Goal: Information Seeking & Learning: Learn about a topic

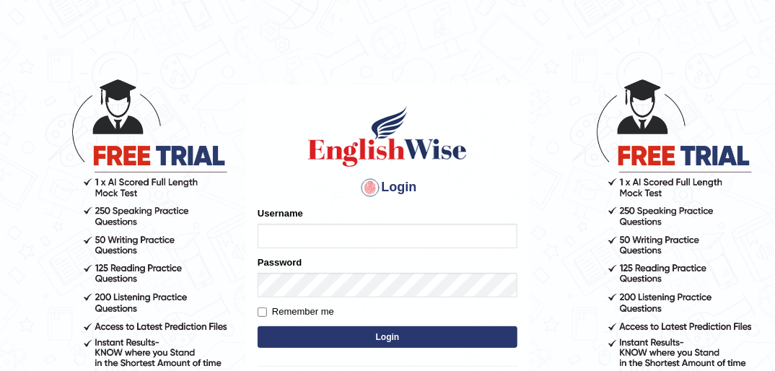
type input "ndip123"
click at [265, 309] on input "Remember me" at bounding box center [262, 311] width 9 height 9
checkbox input "true"
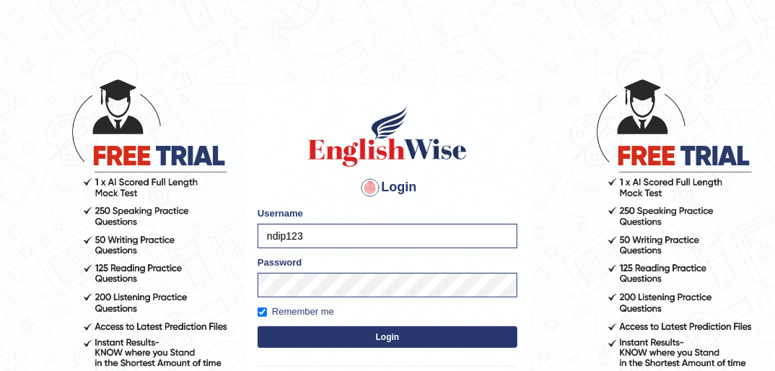
click at [395, 337] on button "Login" at bounding box center [388, 337] width 260 height 22
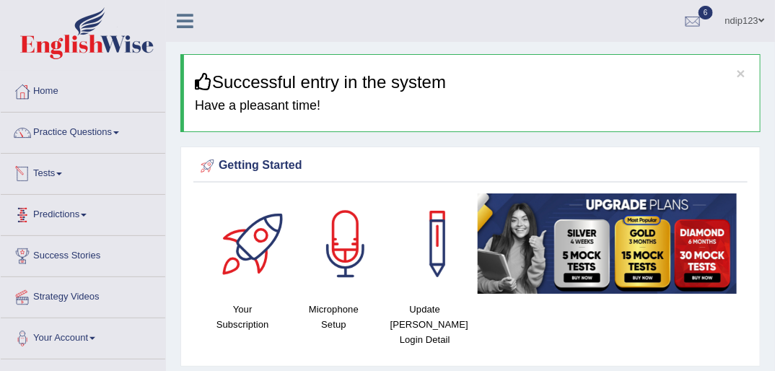
click at [55, 175] on link "Tests" at bounding box center [83, 172] width 164 height 36
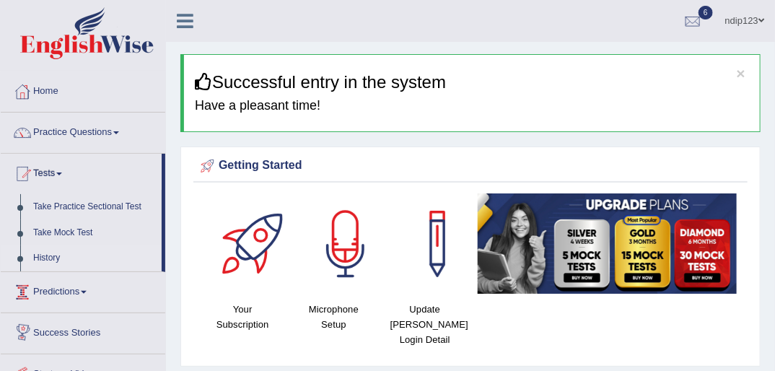
click at [49, 260] on link "History" at bounding box center [94, 258] width 135 height 26
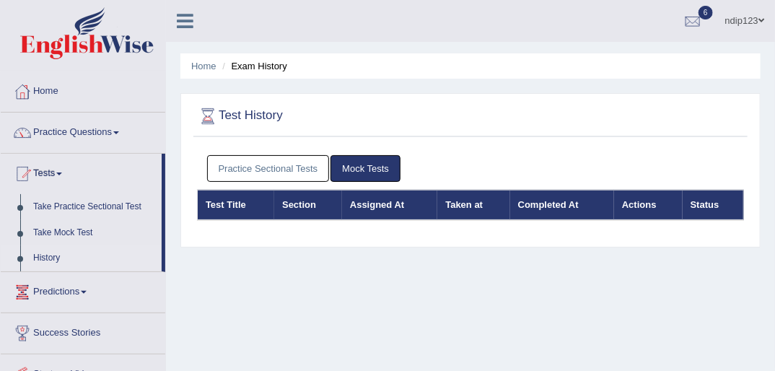
click at [273, 164] on link "Practice Sectional Tests" at bounding box center [268, 168] width 123 height 27
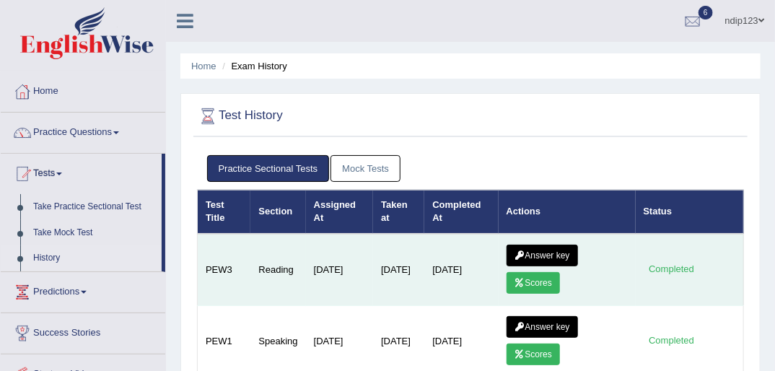
click at [542, 254] on link "Answer key" at bounding box center [541, 256] width 71 height 22
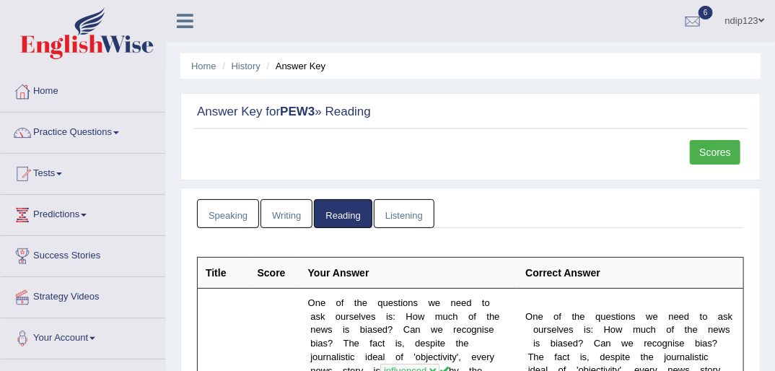
click at [705, 151] on link "Scores" at bounding box center [715, 152] width 50 height 25
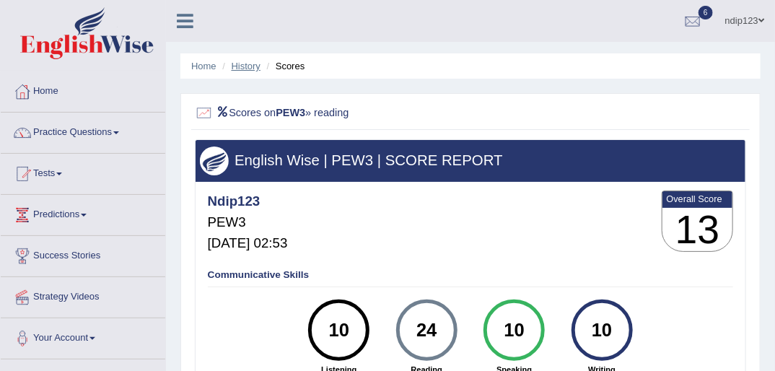
click at [234, 63] on link "History" at bounding box center [246, 66] width 29 height 11
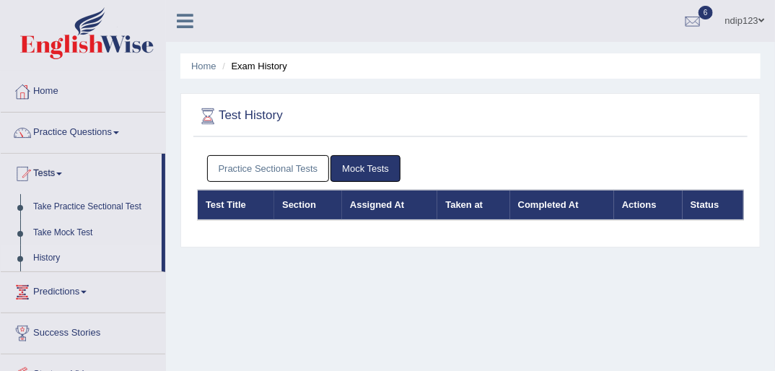
click at [274, 166] on link "Practice Sectional Tests" at bounding box center [268, 168] width 123 height 27
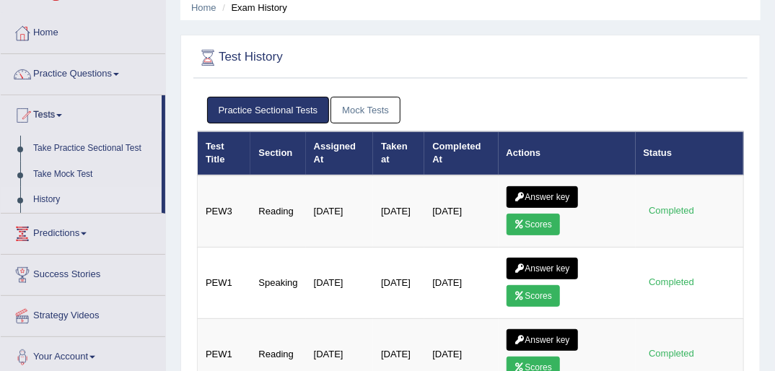
scroll to position [115, 0]
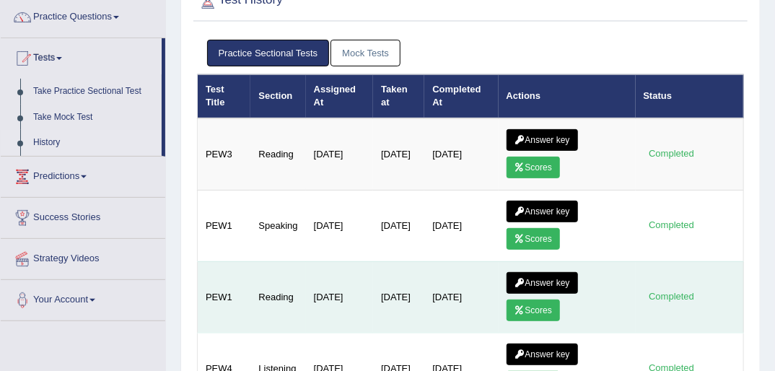
click at [541, 308] on link "Scores" at bounding box center [532, 310] width 53 height 22
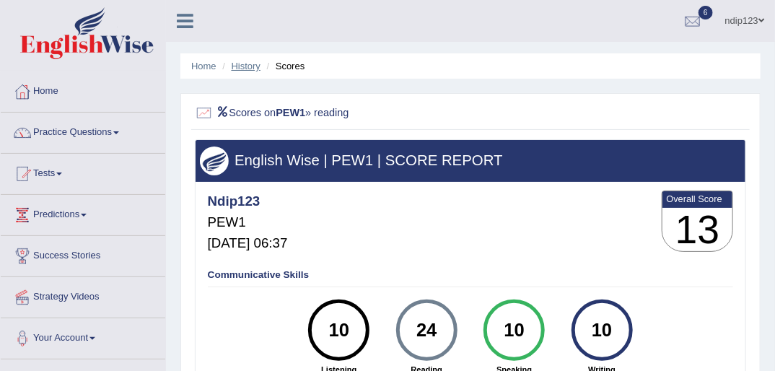
click at [255, 63] on link "History" at bounding box center [246, 66] width 29 height 11
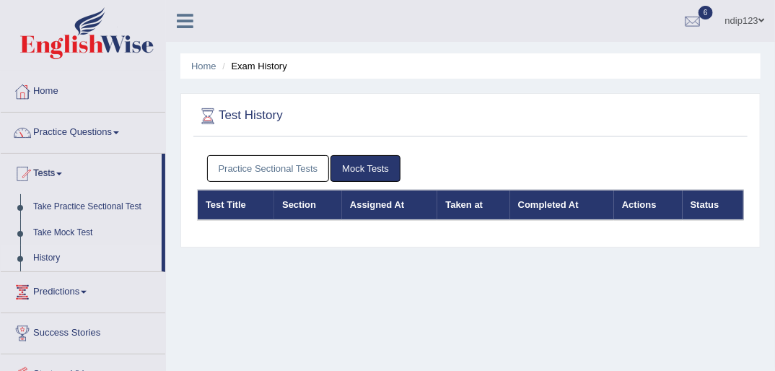
click at [300, 172] on link "Practice Sectional Tests" at bounding box center [268, 168] width 123 height 27
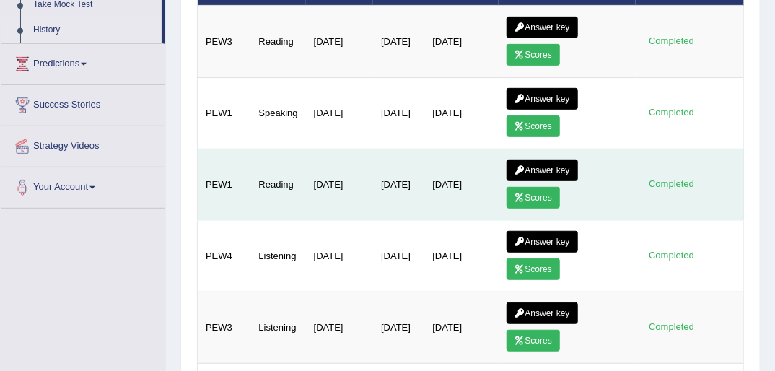
scroll to position [231, 0]
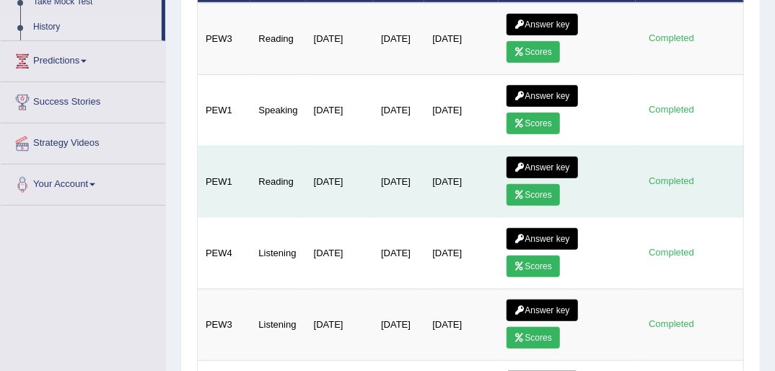
click at [546, 159] on link "Answer key" at bounding box center [541, 168] width 71 height 22
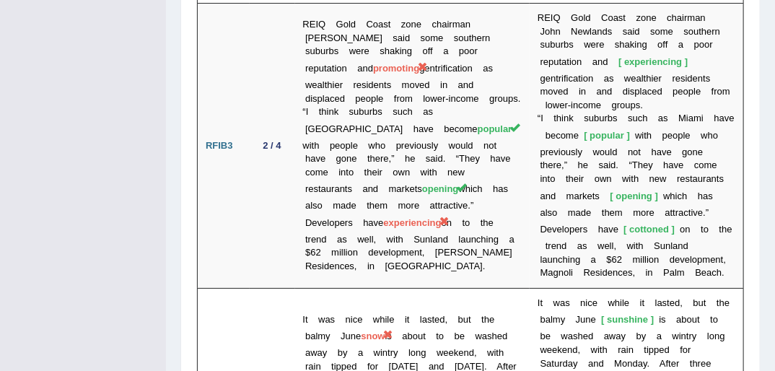
scroll to position [3777, 0]
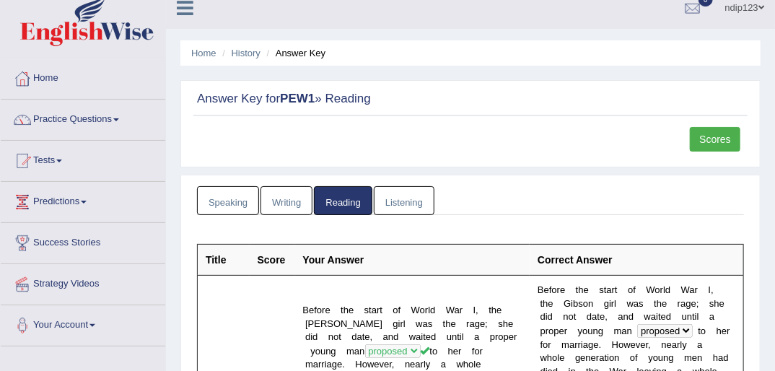
scroll to position [0, 0]
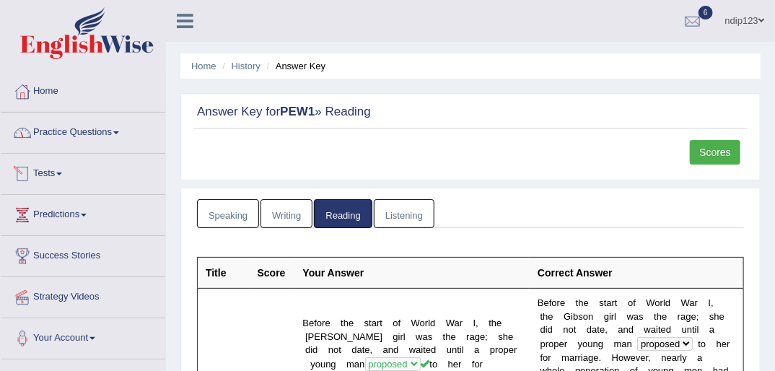
click at [57, 175] on link "Tests" at bounding box center [83, 172] width 164 height 36
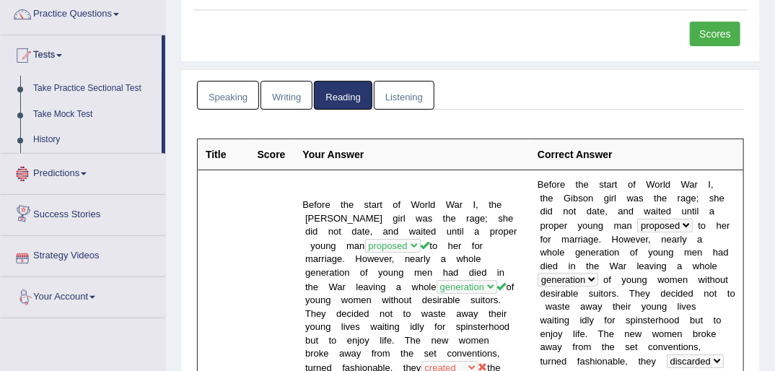
scroll to position [115, 0]
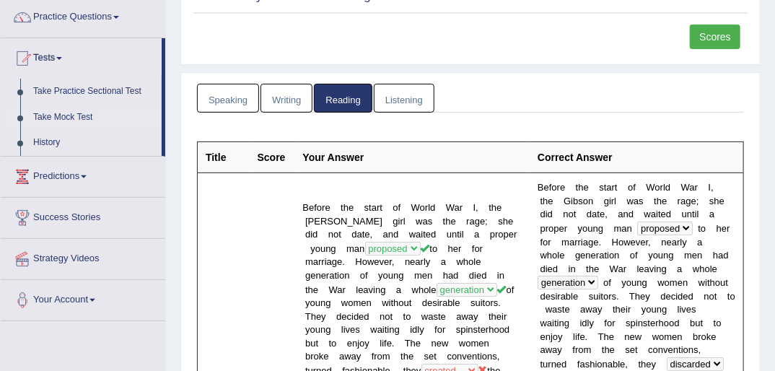
click at [55, 115] on link "Take Mock Test" at bounding box center [94, 118] width 135 height 26
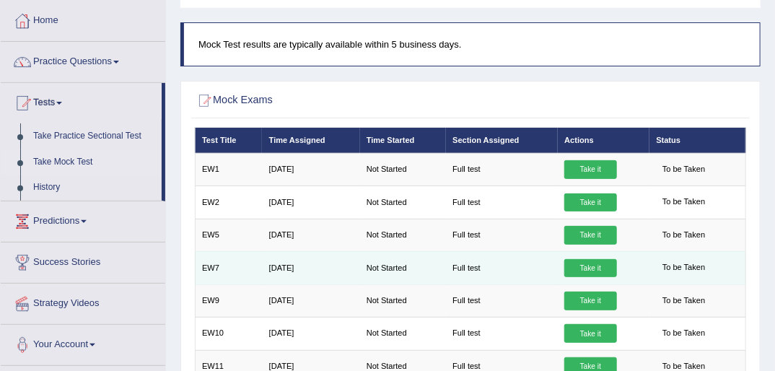
scroll to position [58, 0]
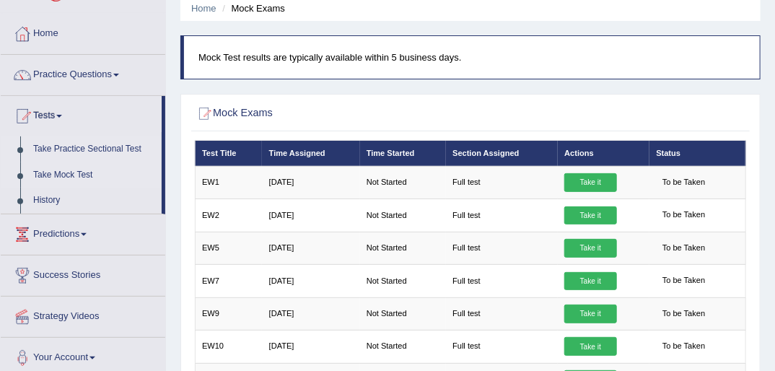
click at [54, 149] on link "Take Practice Sectional Test" at bounding box center [94, 149] width 135 height 26
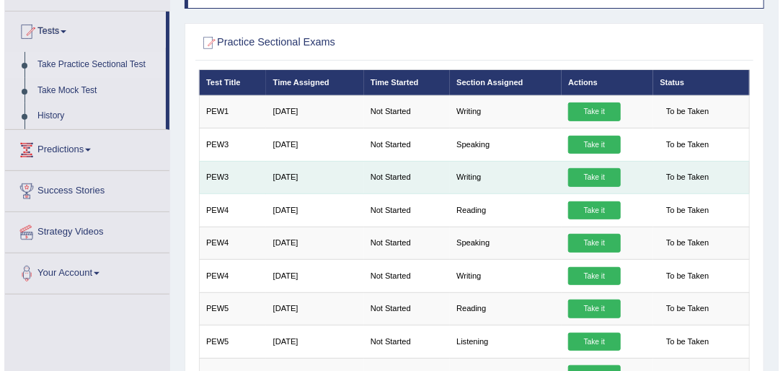
scroll to position [173, 0]
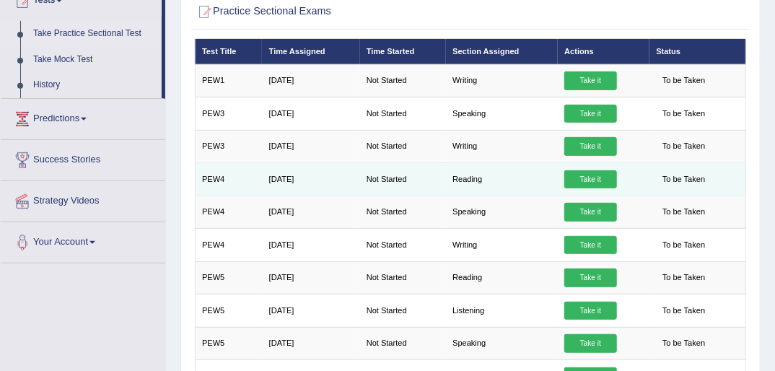
click at [589, 177] on link "Take it" at bounding box center [590, 179] width 52 height 19
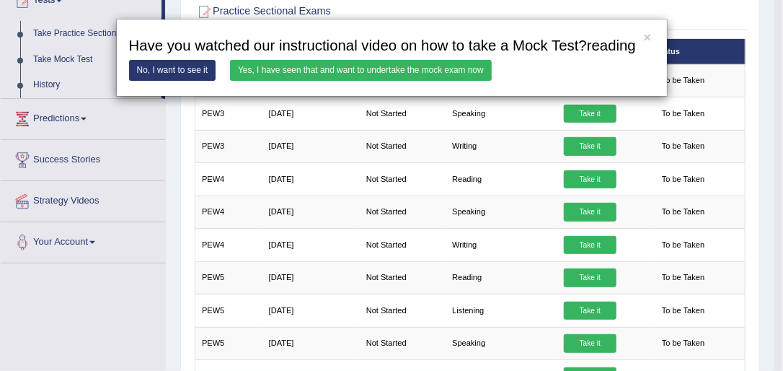
click at [341, 66] on link "Yes, I have seen that and want to undertake the mock exam now" at bounding box center [361, 70] width 262 height 21
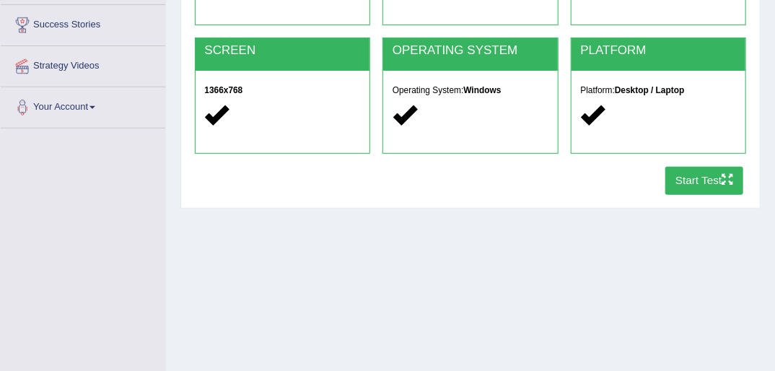
click at [704, 180] on button "Start Test" at bounding box center [704, 181] width 79 height 28
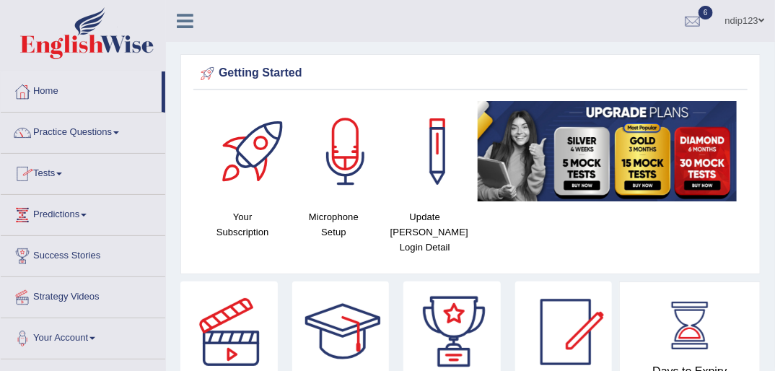
click at [47, 173] on link "Tests" at bounding box center [83, 172] width 164 height 36
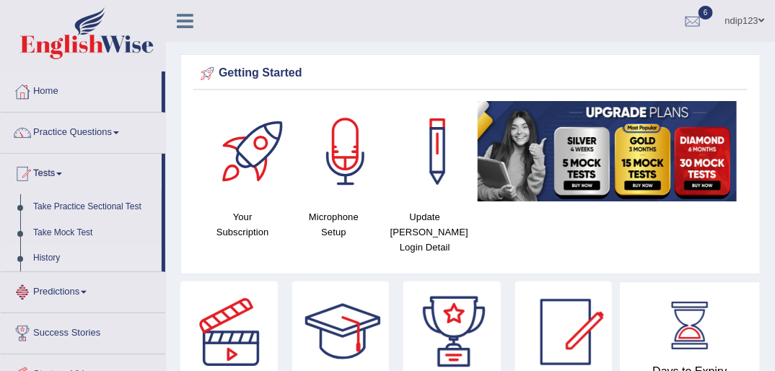
click at [43, 255] on link "History" at bounding box center [94, 258] width 135 height 26
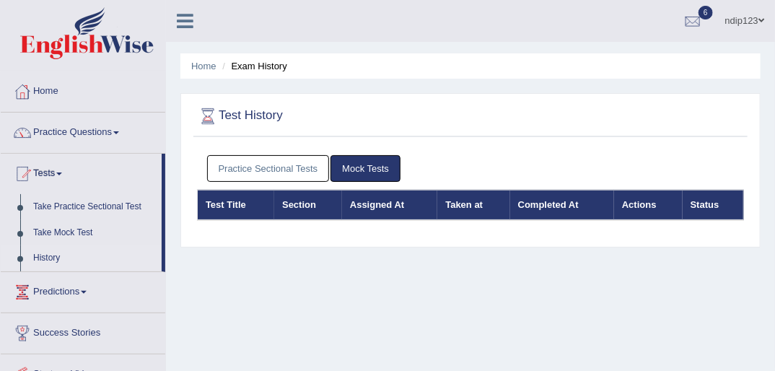
click at [291, 168] on link "Practice Sectional Tests" at bounding box center [268, 168] width 123 height 27
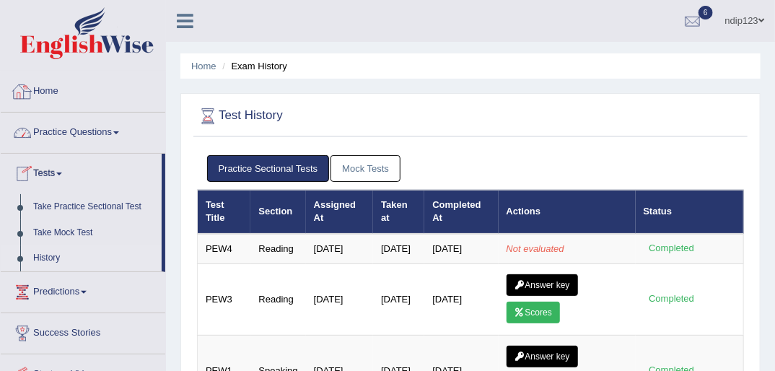
click at [61, 131] on link "Practice Questions" at bounding box center [83, 131] width 164 height 36
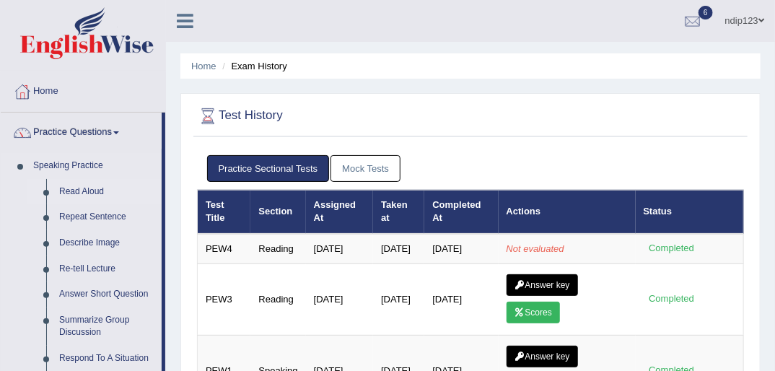
click at [82, 190] on link "Read Aloud" at bounding box center [107, 192] width 109 height 26
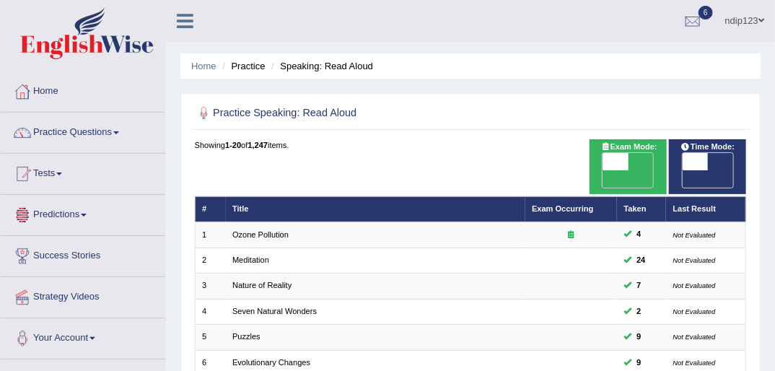
click at [602, 170] on span "OFF" at bounding box center [589, 178] width 25 height 17
checkbox input "true"
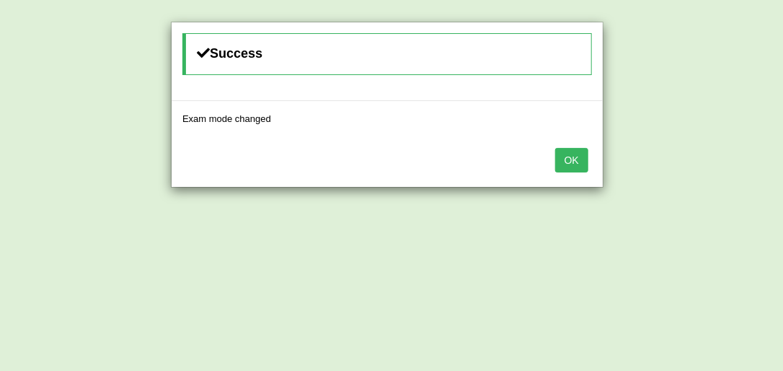
click at [574, 156] on button "OK" at bounding box center [571, 160] width 33 height 25
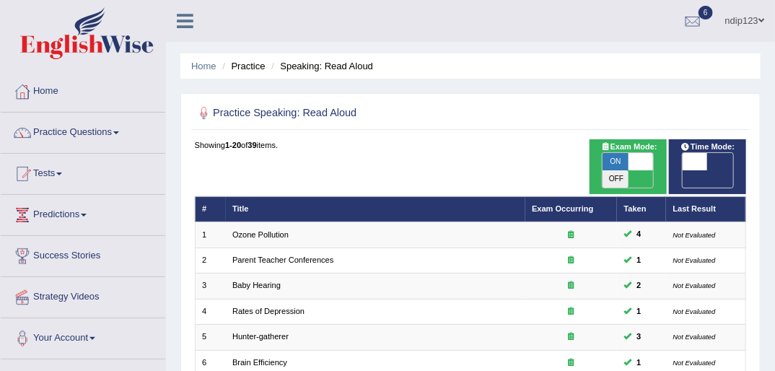
click at [682, 170] on span "OFF" at bounding box center [668, 178] width 25 height 17
checkbox input "true"
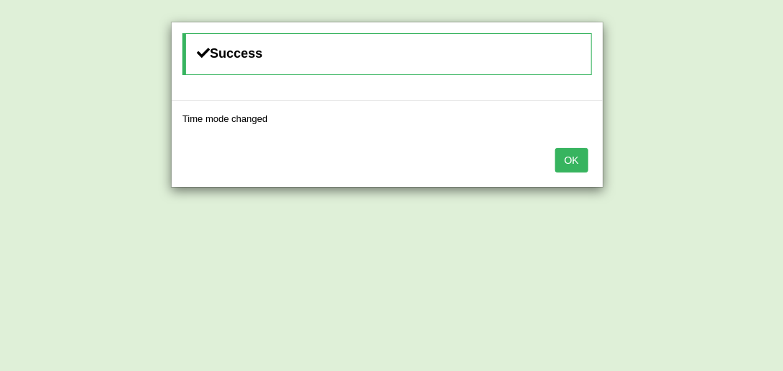
click at [573, 162] on button "OK" at bounding box center [571, 160] width 33 height 25
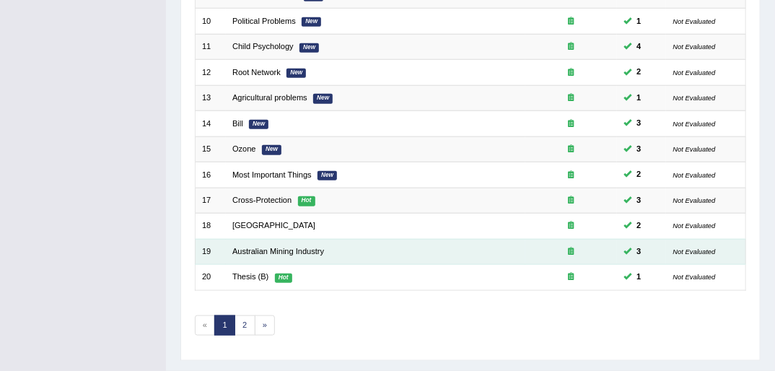
scroll to position [460, 0]
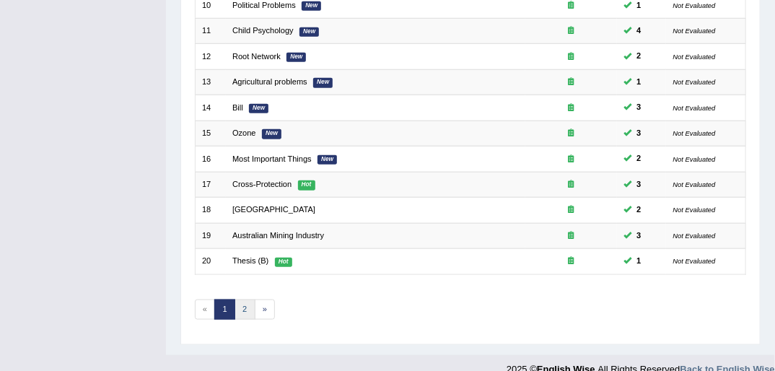
click at [243, 299] on link "2" at bounding box center [244, 309] width 21 height 20
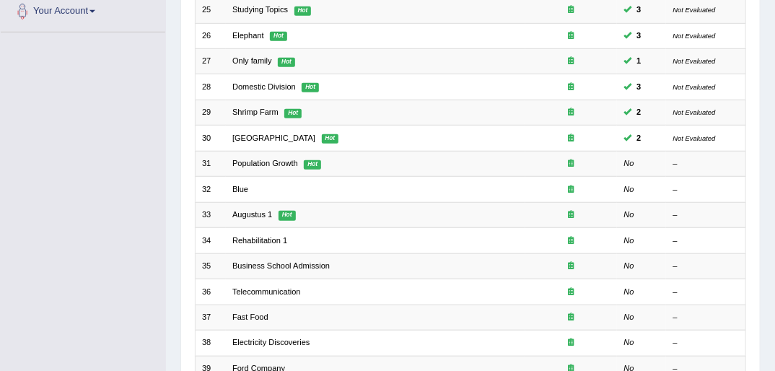
scroll to position [346, 0]
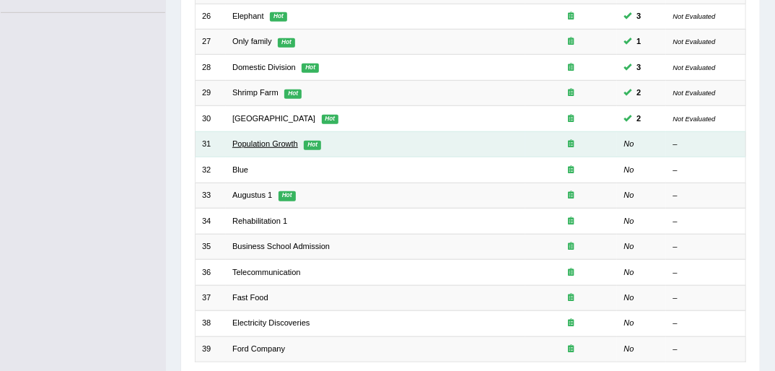
click at [259, 139] on link "Population Growth" at bounding box center [265, 143] width 66 height 9
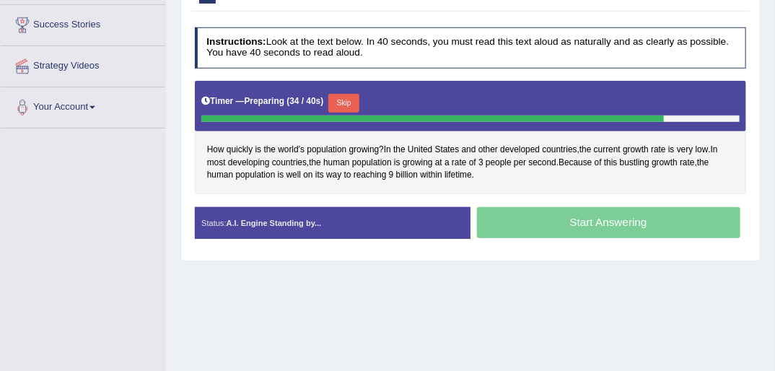
scroll to position [289, 0]
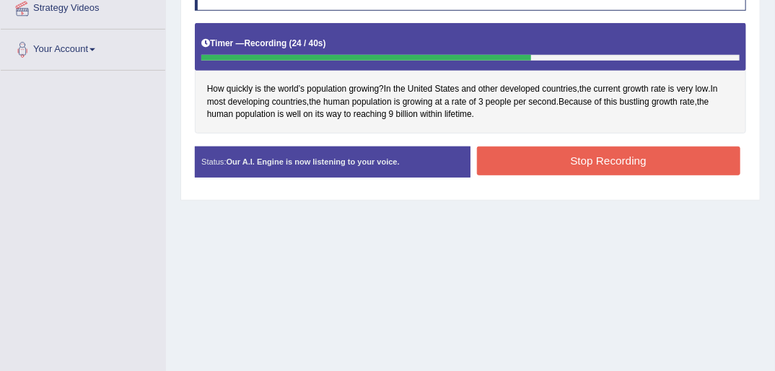
click at [598, 162] on button "Stop Recording" at bounding box center [608, 160] width 263 height 28
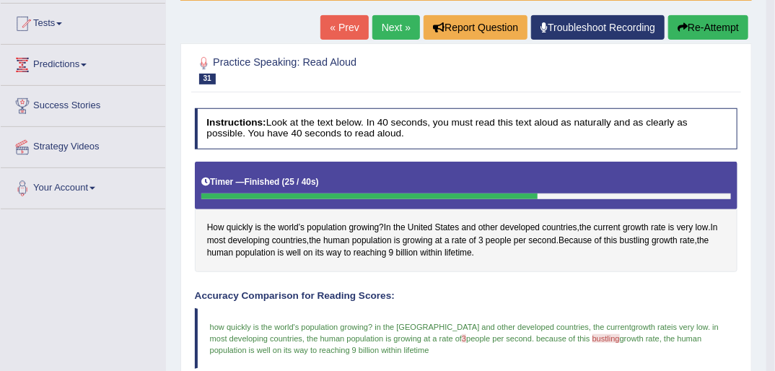
scroll to position [136, 0]
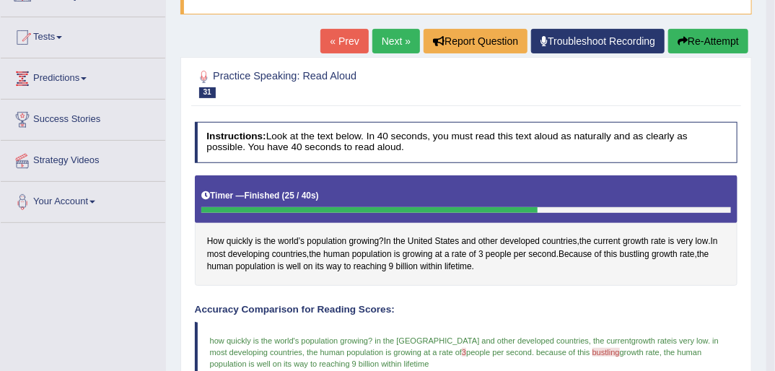
click at [392, 38] on link "Next »" at bounding box center [396, 41] width 48 height 25
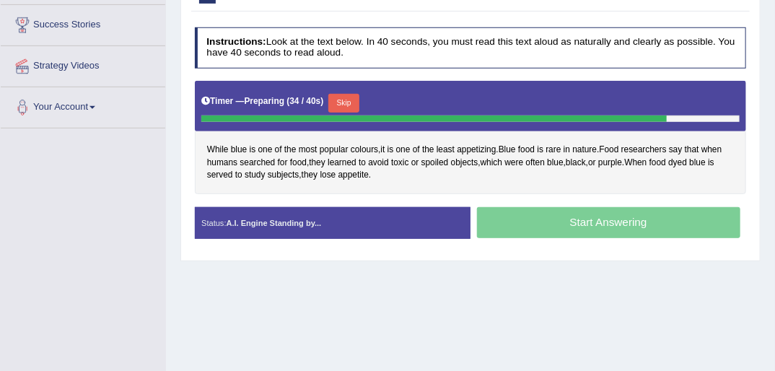
click at [341, 100] on button "Skip" at bounding box center [343, 103] width 31 height 19
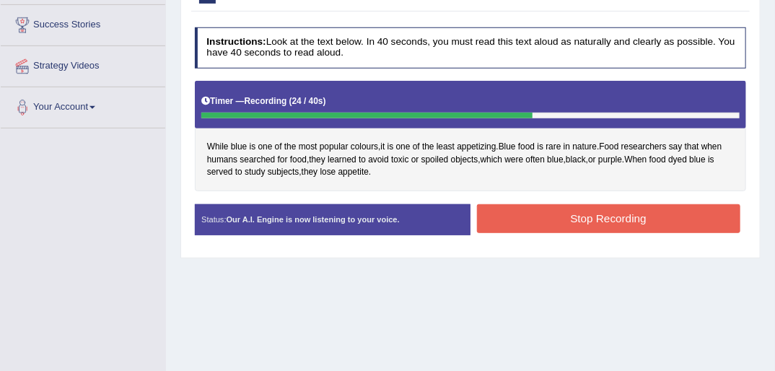
click at [615, 217] on button "Stop Recording" at bounding box center [608, 218] width 263 height 28
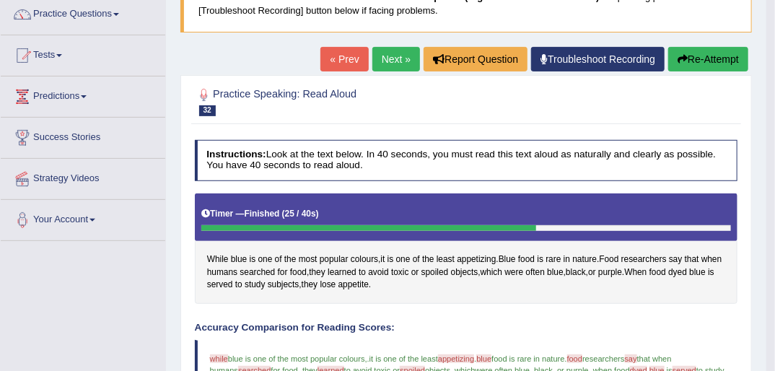
scroll to position [115, 0]
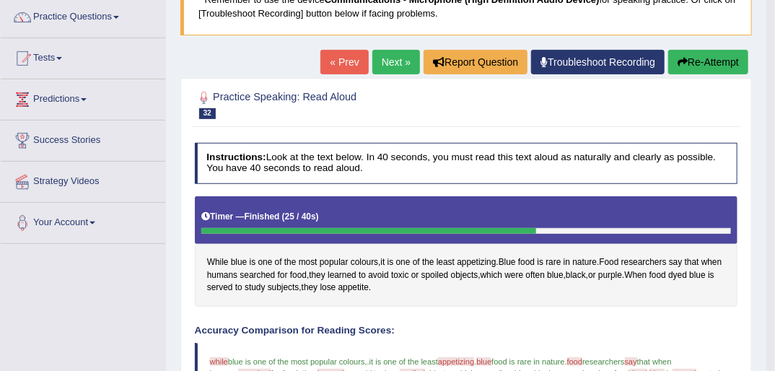
click at [707, 62] on button "Re-Attempt" at bounding box center [708, 62] width 80 height 25
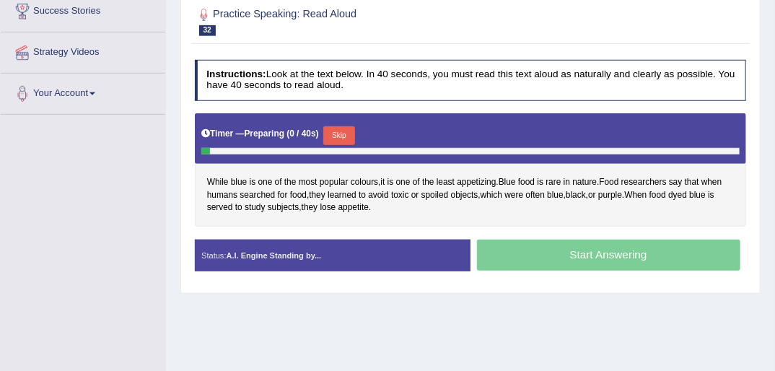
scroll to position [293, 0]
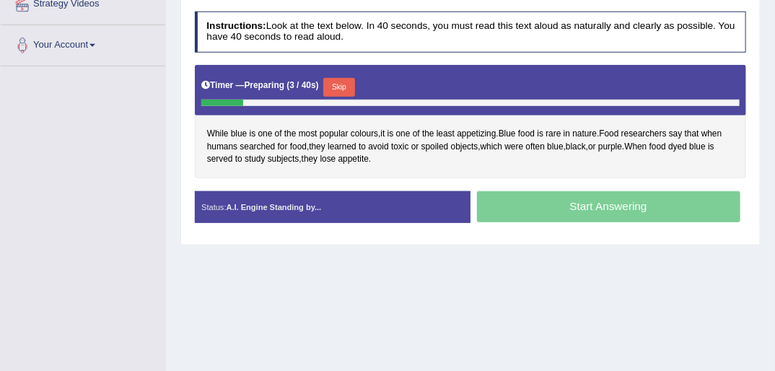
click at [338, 84] on button "Skip" at bounding box center [338, 87] width 31 height 19
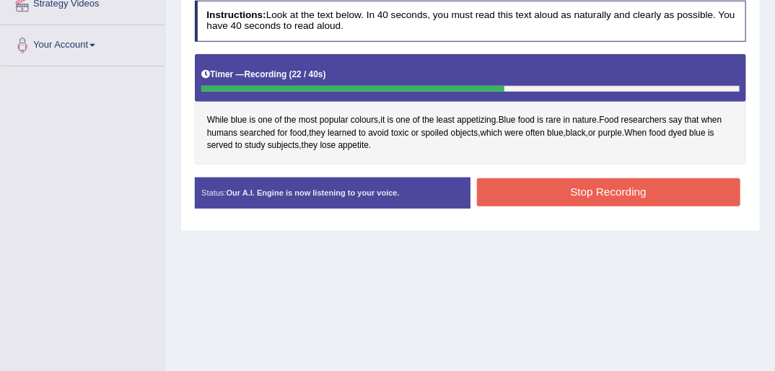
click at [574, 191] on button "Stop Recording" at bounding box center [608, 192] width 263 height 28
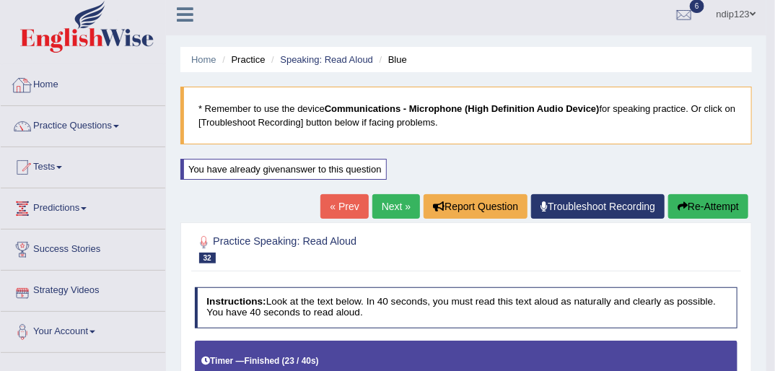
scroll to position [0, 0]
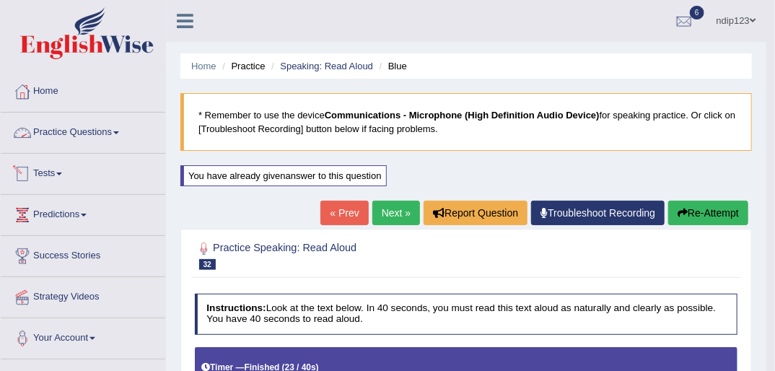
click at [59, 177] on link "Tests" at bounding box center [83, 172] width 164 height 36
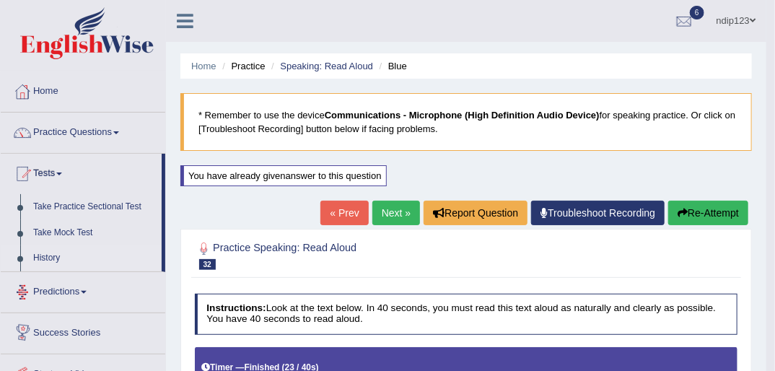
click at [48, 257] on link "History" at bounding box center [94, 258] width 135 height 26
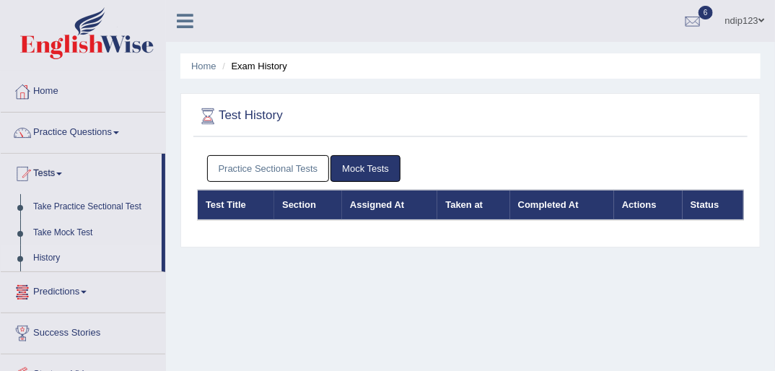
click at [240, 164] on link "Practice Sectional Tests" at bounding box center [268, 168] width 123 height 27
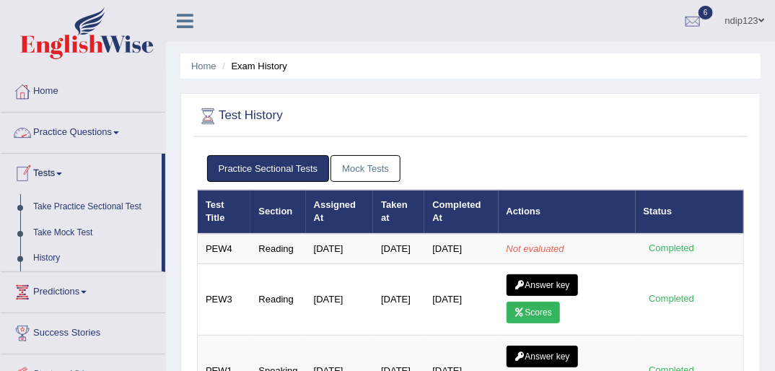
click at [72, 133] on link "Practice Questions" at bounding box center [83, 131] width 164 height 36
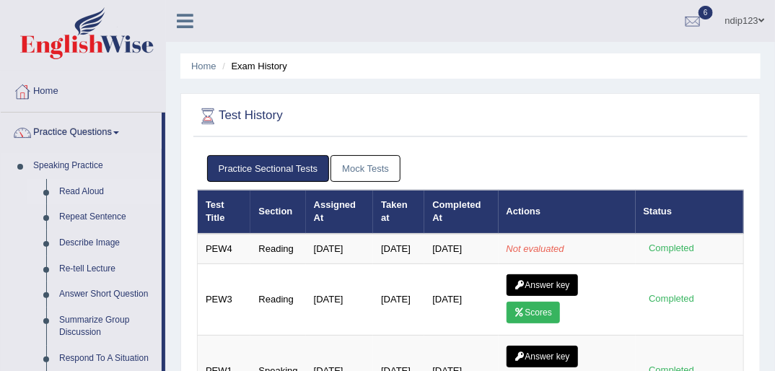
click at [82, 190] on link "Read Aloud" at bounding box center [107, 192] width 109 height 26
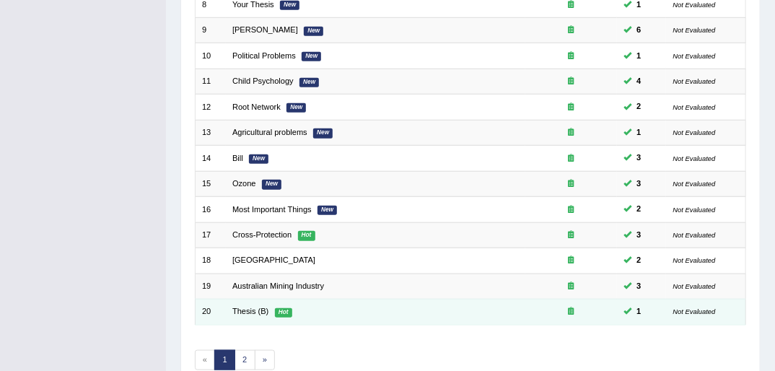
scroll to position [460, 0]
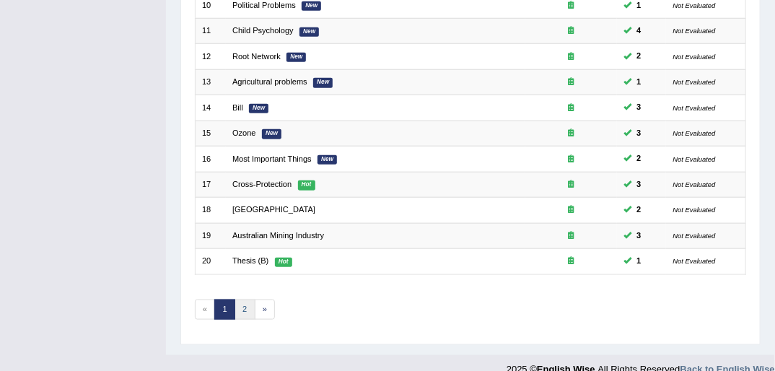
click at [239, 299] on link "2" at bounding box center [244, 309] width 21 height 20
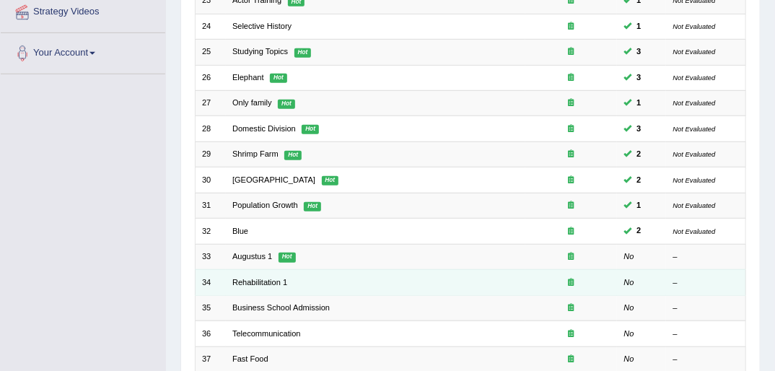
scroll to position [289, 0]
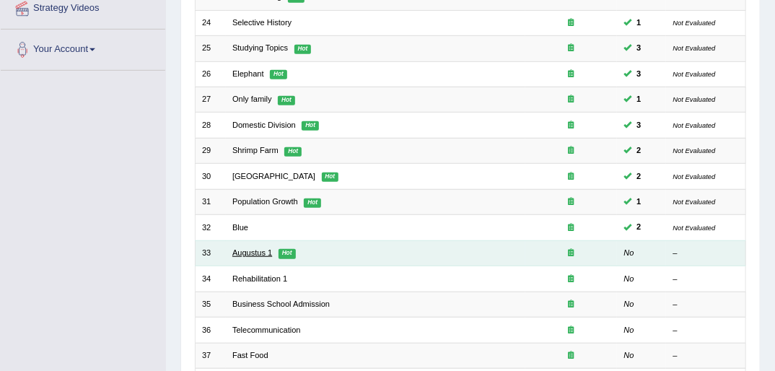
click at [252, 248] on link "Augustus 1" at bounding box center [252, 252] width 40 height 9
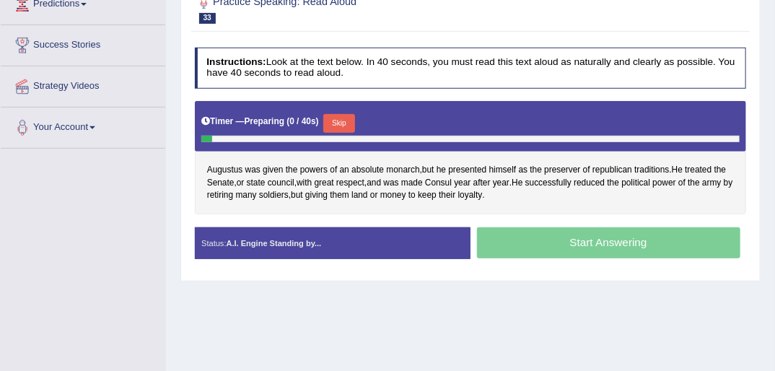
scroll to position [231, 0]
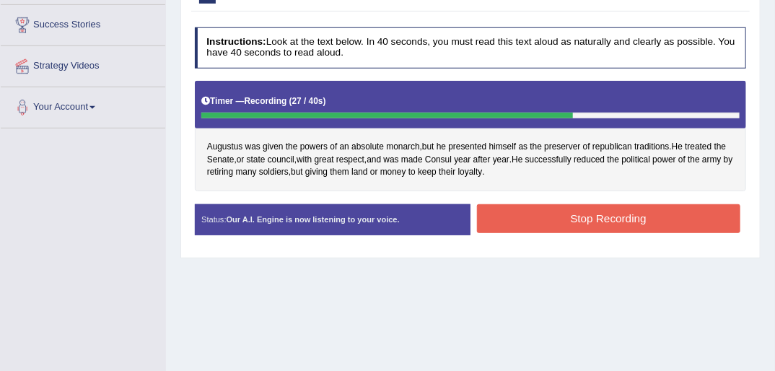
click at [581, 212] on button "Stop Recording" at bounding box center [608, 218] width 263 height 28
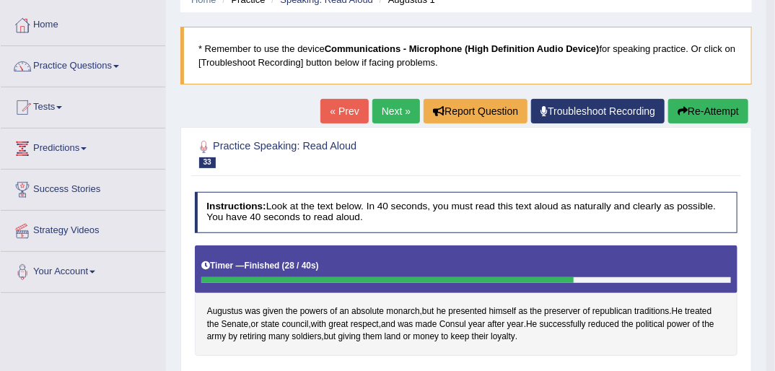
scroll to position [58, 0]
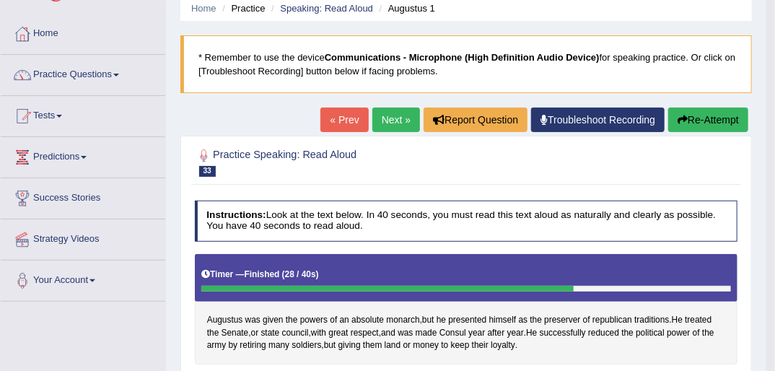
click at [686, 123] on button "Re-Attempt" at bounding box center [708, 119] width 80 height 25
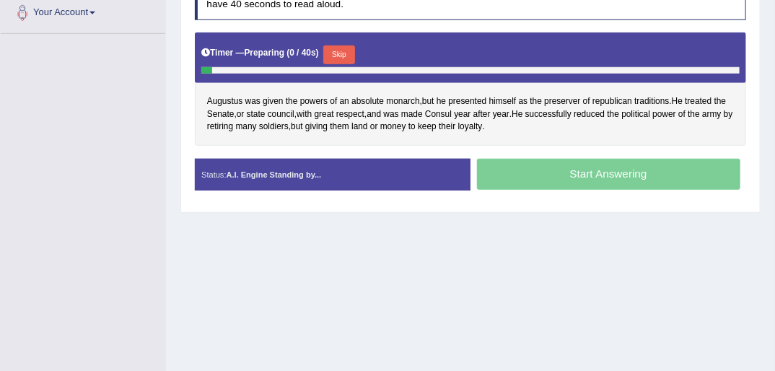
scroll to position [346, 0]
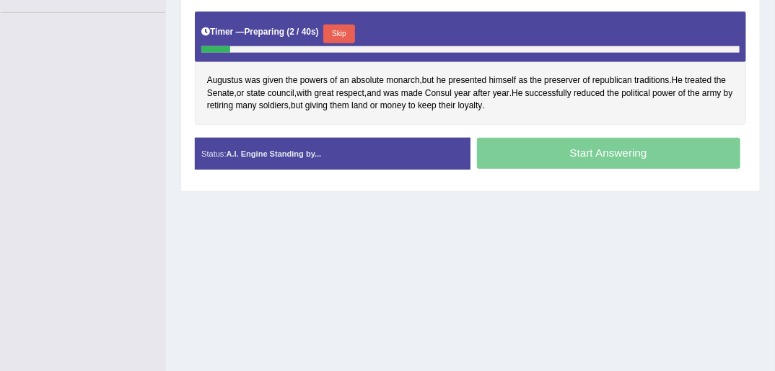
click at [337, 30] on button "Skip" at bounding box center [338, 34] width 31 height 19
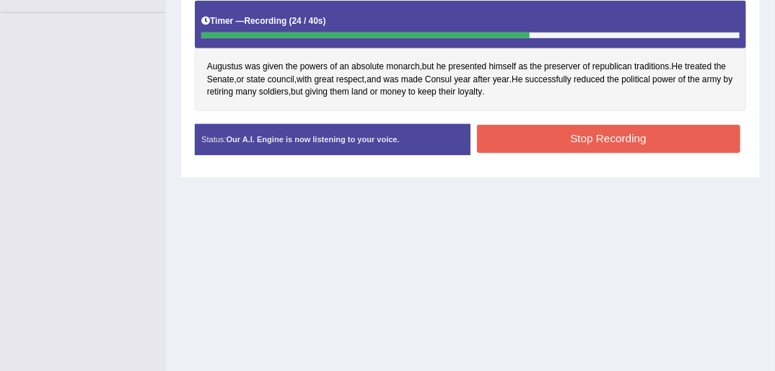
click at [605, 136] on button "Stop Recording" at bounding box center [608, 139] width 263 height 28
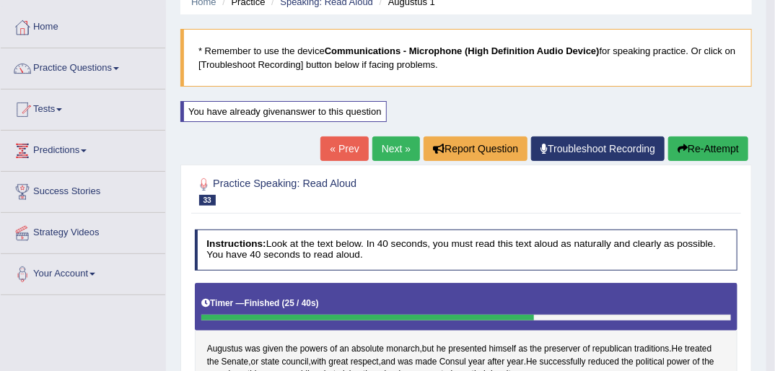
scroll to position [58, 0]
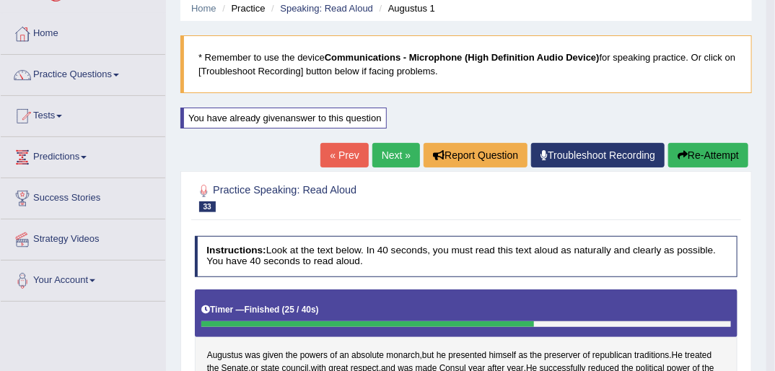
click at [388, 159] on link "Next »" at bounding box center [396, 155] width 48 height 25
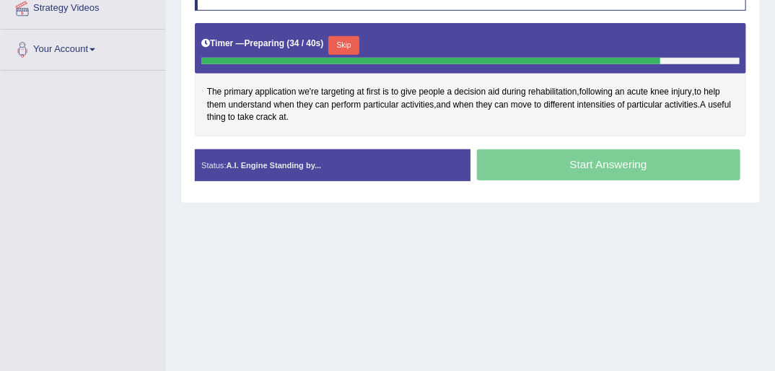
click at [341, 42] on button "Skip" at bounding box center [343, 45] width 31 height 19
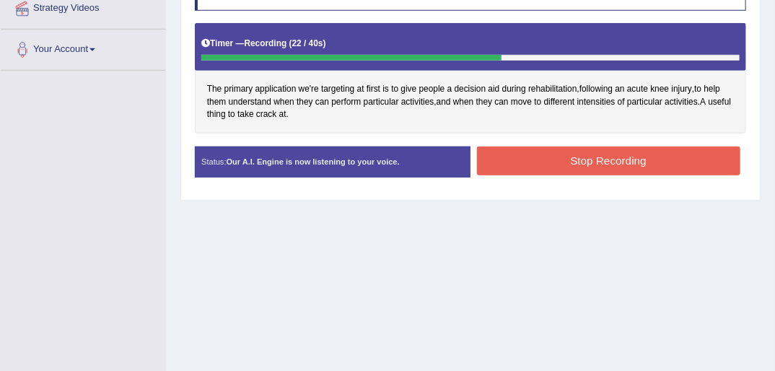
click at [574, 161] on button "Stop Recording" at bounding box center [608, 160] width 263 height 28
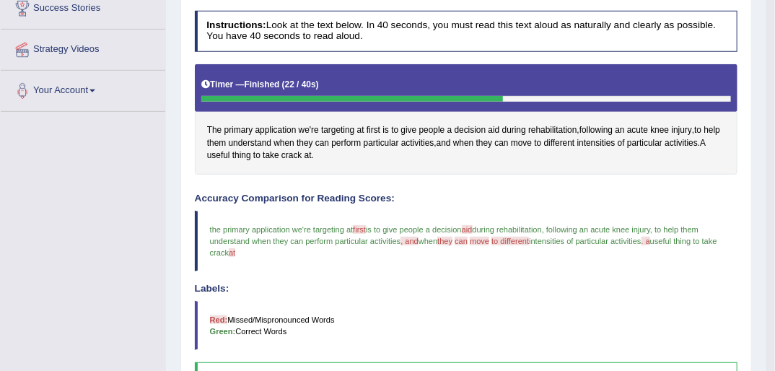
scroll to position [173, 0]
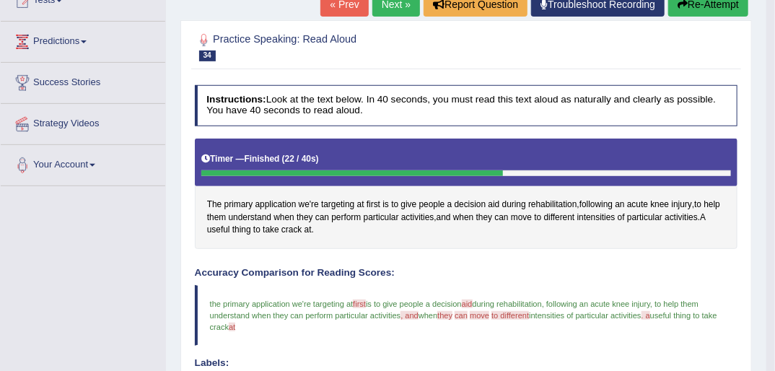
click at [684, 8] on icon "button" at bounding box center [682, 4] width 10 height 10
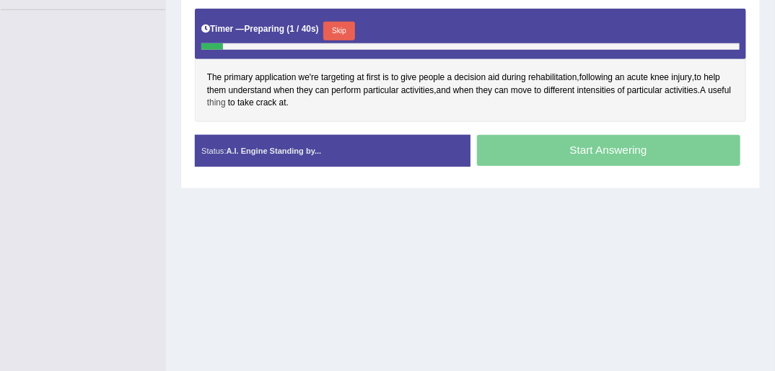
scroll to position [329, 0]
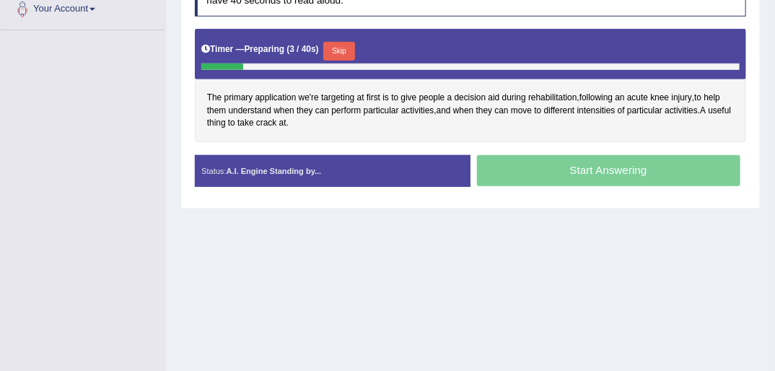
click at [344, 46] on button "Skip" at bounding box center [338, 51] width 31 height 19
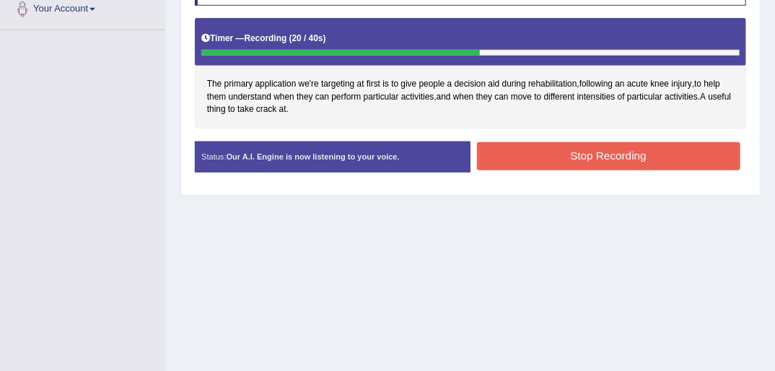
click at [609, 154] on button "Stop Recording" at bounding box center [608, 156] width 263 height 28
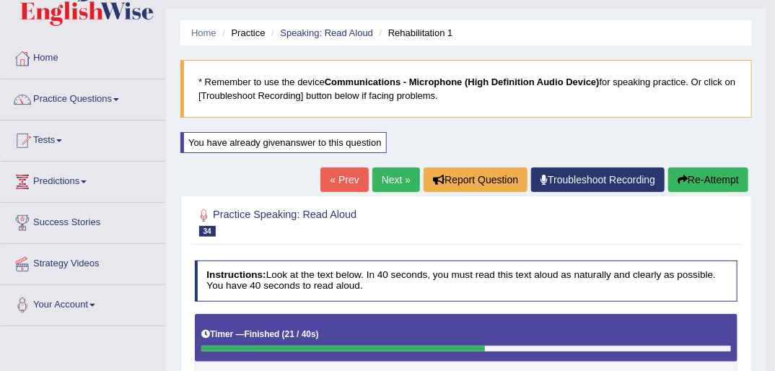
scroll to position [0, 0]
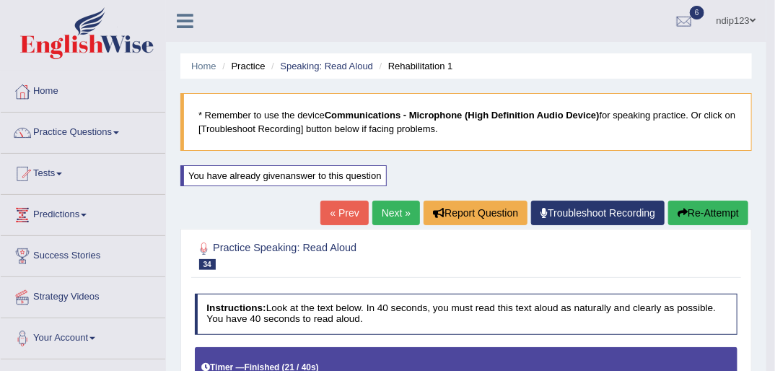
click at [392, 215] on link "Next »" at bounding box center [396, 213] width 48 height 25
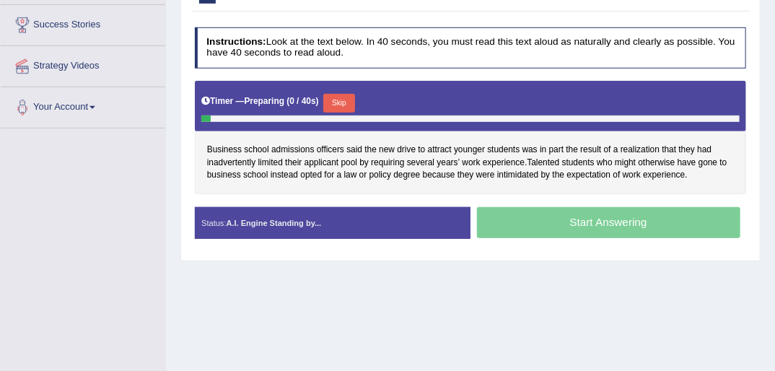
scroll to position [231, 0]
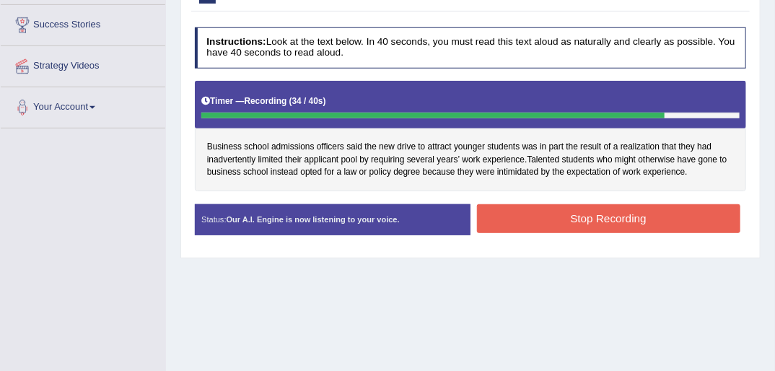
click at [620, 219] on button "Stop Recording" at bounding box center [608, 218] width 263 height 28
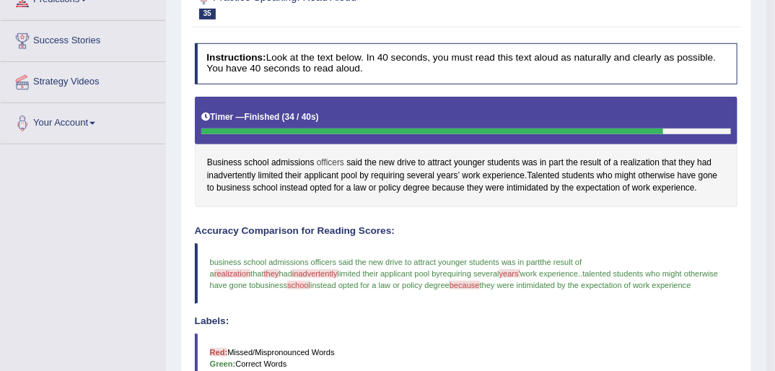
scroll to position [173, 0]
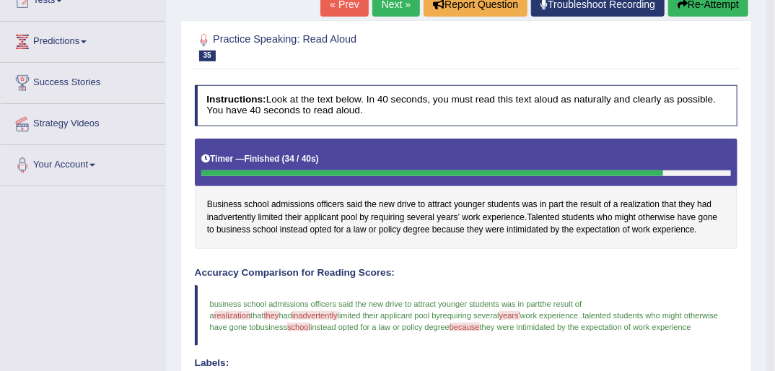
click at [699, 4] on button "Re-Attempt" at bounding box center [708, 4] width 80 height 25
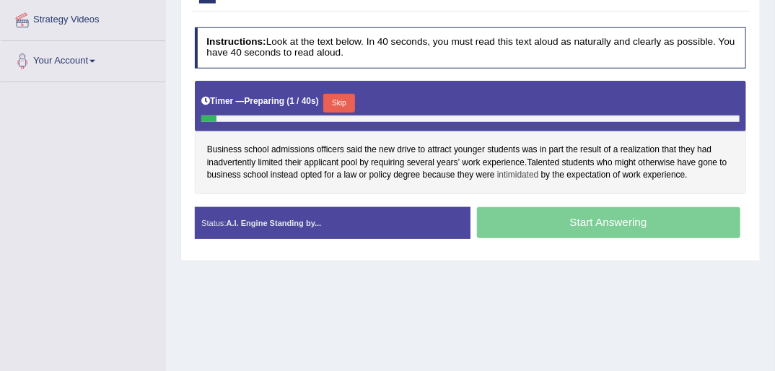
scroll to position [258, 0]
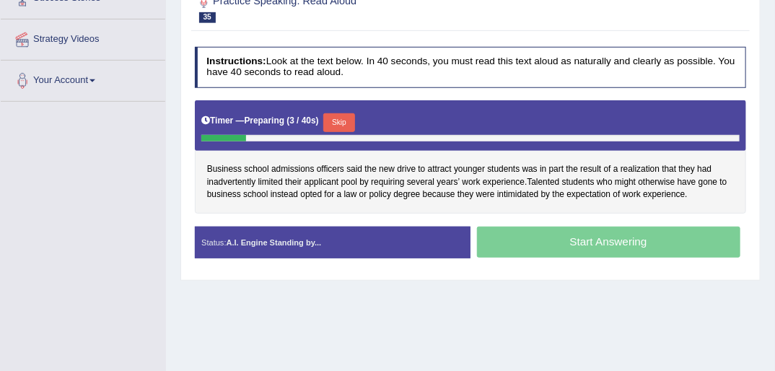
click at [340, 125] on button "Skip" at bounding box center [338, 122] width 31 height 19
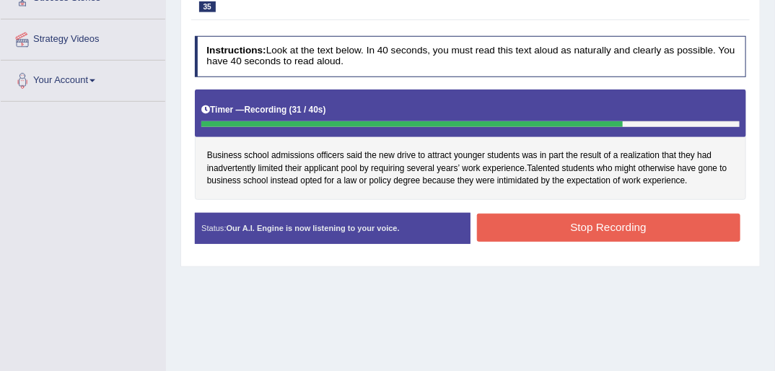
click at [600, 218] on button "Stop Recording" at bounding box center [608, 228] width 263 height 28
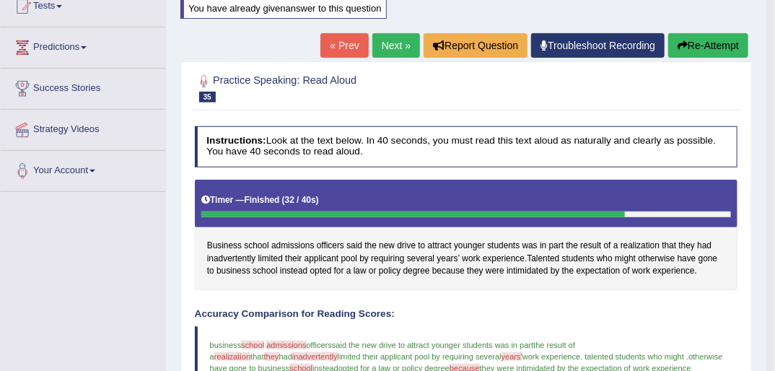
scroll to position [142, 0]
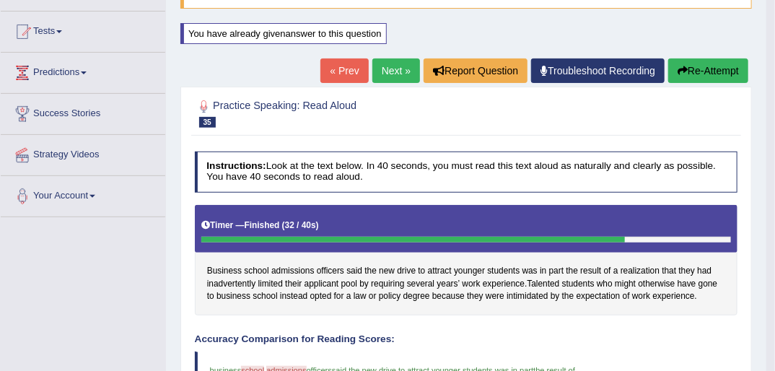
drag, startPoint x: 702, startPoint y: 70, endPoint x: 691, endPoint y: 85, distance: 18.6
click at [702, 71] on button "Re-Attempt" at bounding box center [708, 70] width 80 height 25
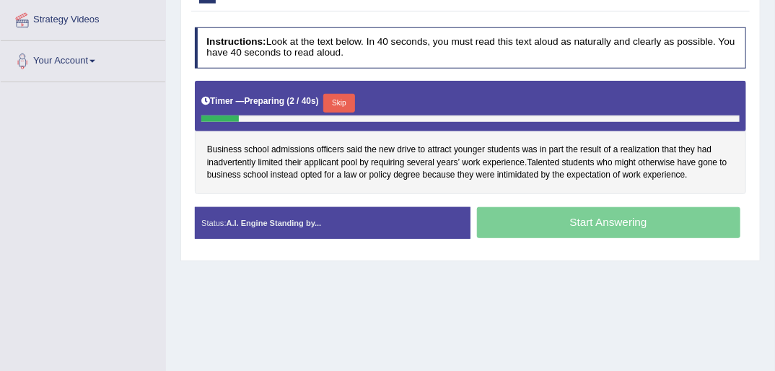
click at [340, 101] on button "Skip" at bounding box center [338, 103] width 31 height 19
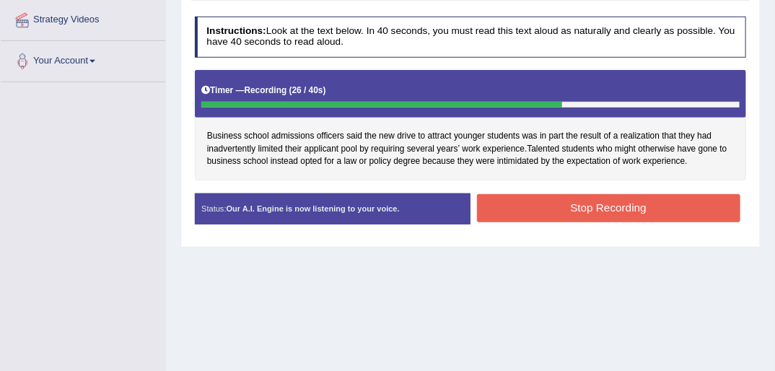
click at [612, 200] on button "Stop Recording" at bounding box center [608, 208] width 263 height 28
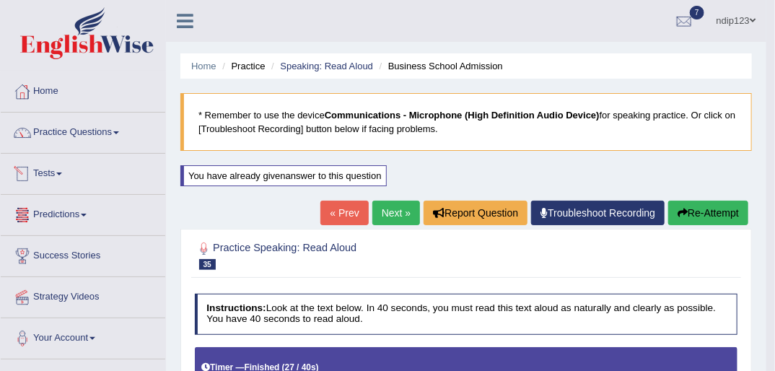
click at [58, 172] on link "Tests" at bounding box center [83, 172] width 164 height 36
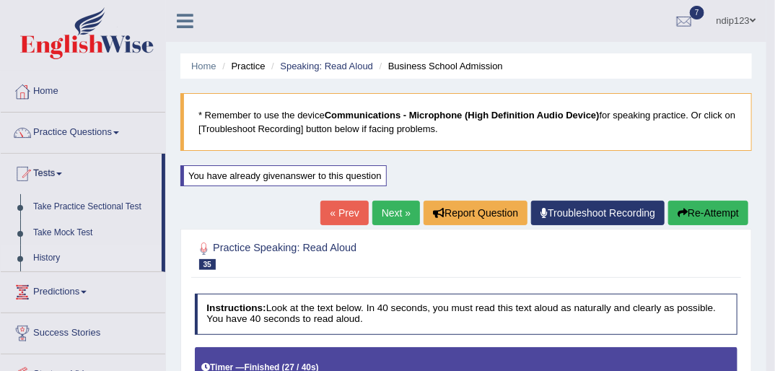
click at [53, 257] on link "History" at bounding box center [94, 258] width 135 height 26
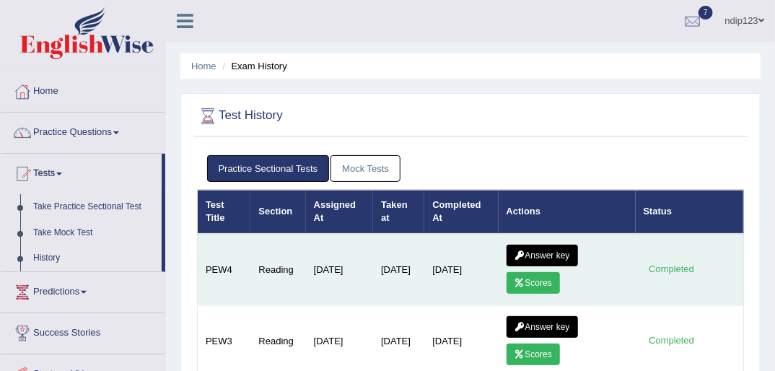
click at [542, 251] on link "Answer key" at bounding box center [541, 256] width 71 height 22
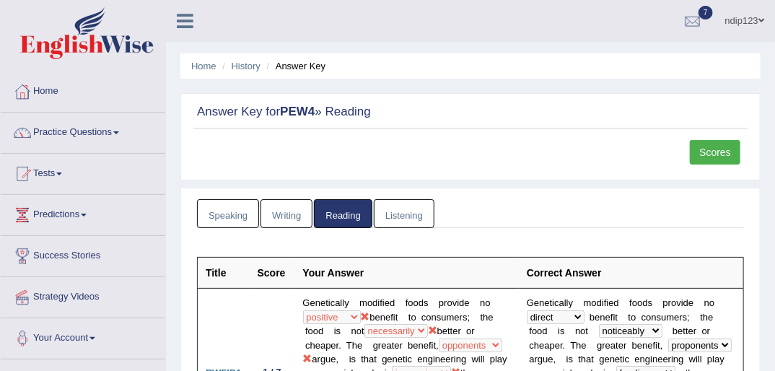
click at [708, 150] on link "Scores" at bounding box center [715, 152] width 50 height 25
